Goal: Task Accomplishment & Management: Use online tool/utility

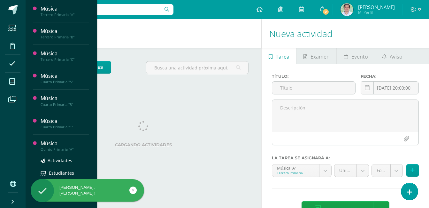
click at [56, 151] on div "Quinto Primaria "A"" at bounding box center [65, 149] width 49 height 4
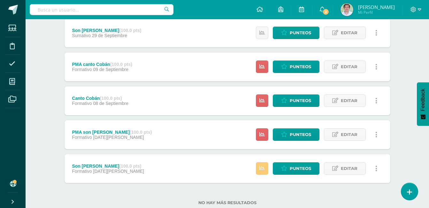
scroll to position [89, 0]
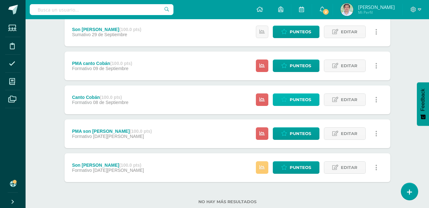
click at [303, 103] on span "Punteos" at bounding box center [300, 100] width 21 height 12
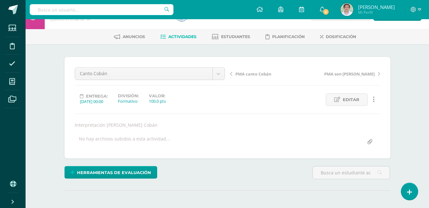
scroll to position [91, 0]
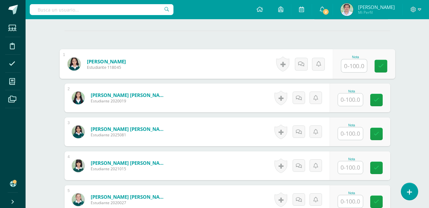
click at [351, 69] on input "text" at bounding box center [354, 65] width 26 height 13
type input "100"
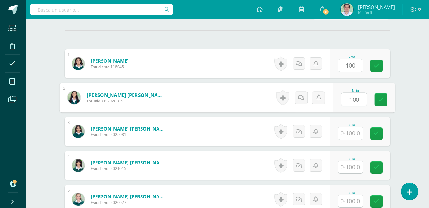
type input "100"
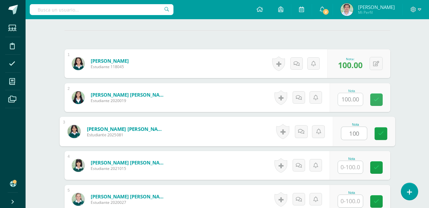
type input "100"
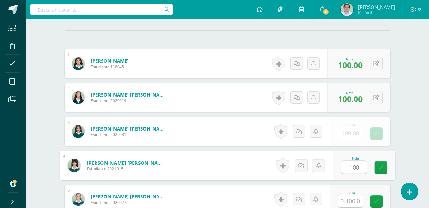
type input "100"
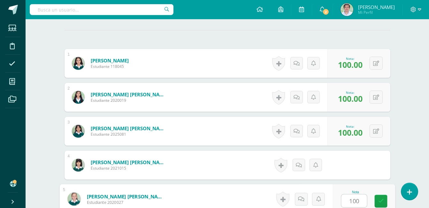
type input "100"
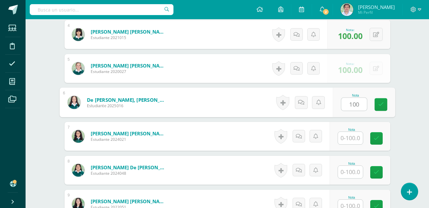
type input "100"
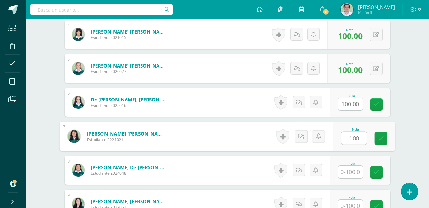
type input "100"
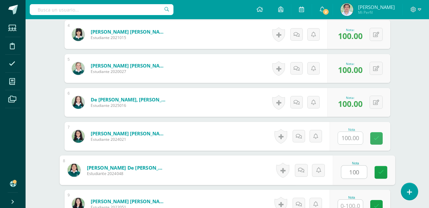
type input "100"
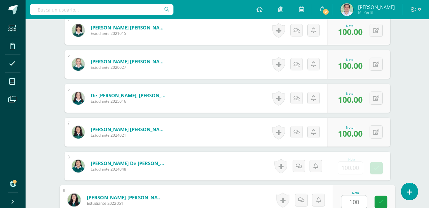
type input "100"
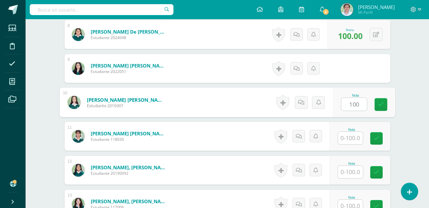
type input "100"
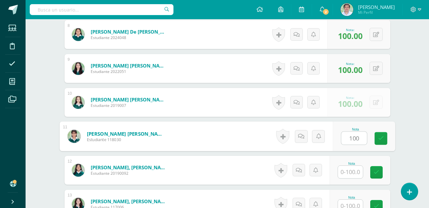
type input "100"
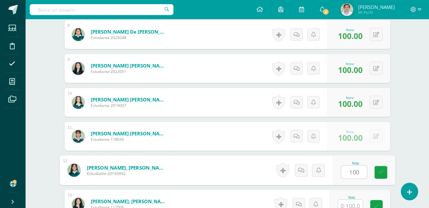
type input "100"
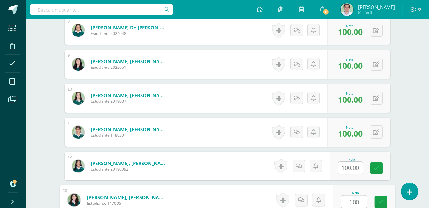
type input "100"
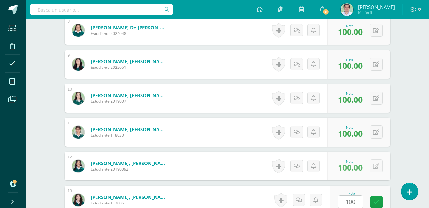
scroll to position [581, 0]
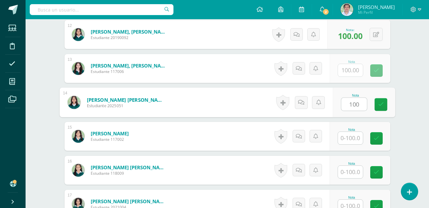
type input "100"
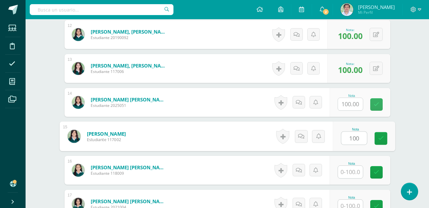
type input "100"
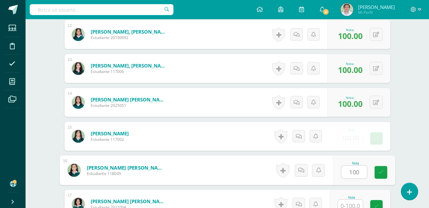
type input "100"
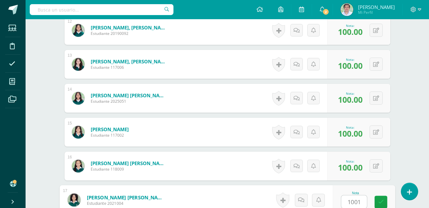
type input "10010"
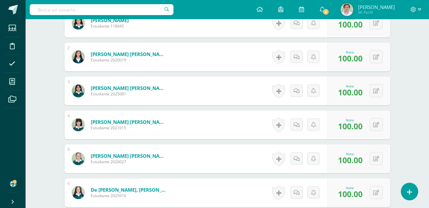
scroll to position [235, 0]
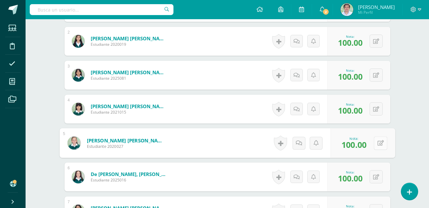
click at [378, 145] on icon at bounding box center [381, 142] width 6 height 5
click at [366, 145] on icon at bounding box center [364, 144] width 6 height 5
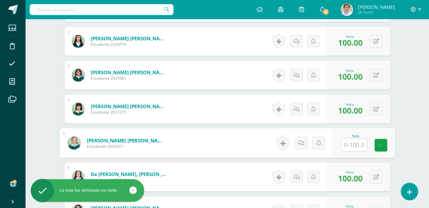
click at [406, 121] on div "Música Quinto Primaria "A" Herramientas Detalle de asistencias Actividad Anunci…" at bounding box center [228, 210] width 404 height 853
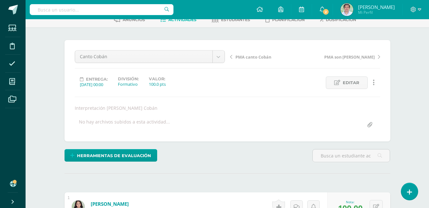
scroll to position [0, 0]
